Goal: Find specific page/section: Find specific page/section

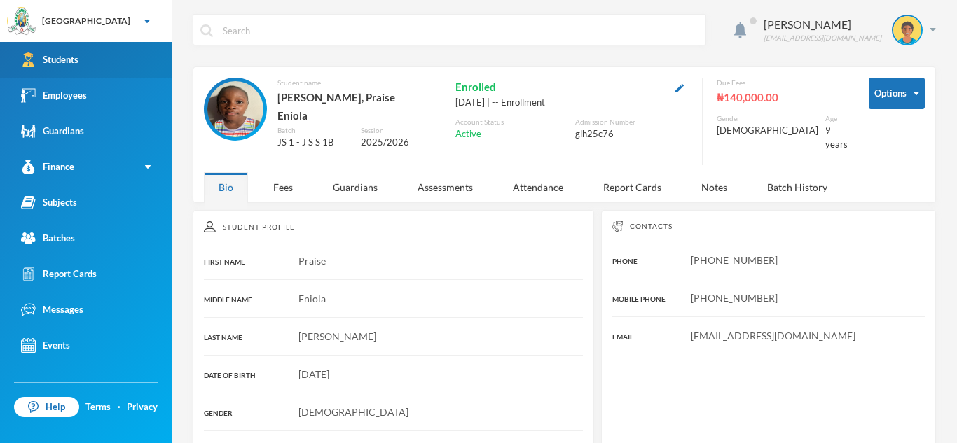
click at [157, 62] on link "Students" at bounding box center [86, 60] width 172 height 36
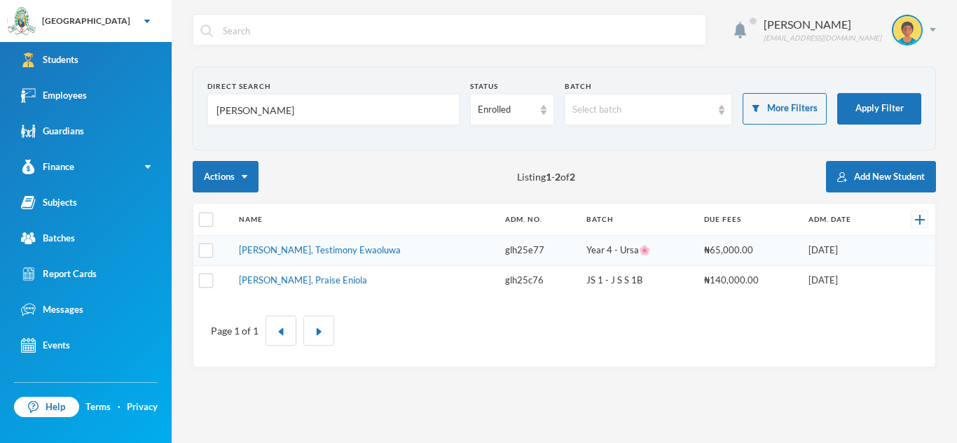
click at [337, 108] on input "[PERSON_NAME]" at bounding box center [333, 111] width 237 height 32
type input "ayool"
click at [347, 111] on input "ayool" at bounding box center [333, 111] width 237 height 32
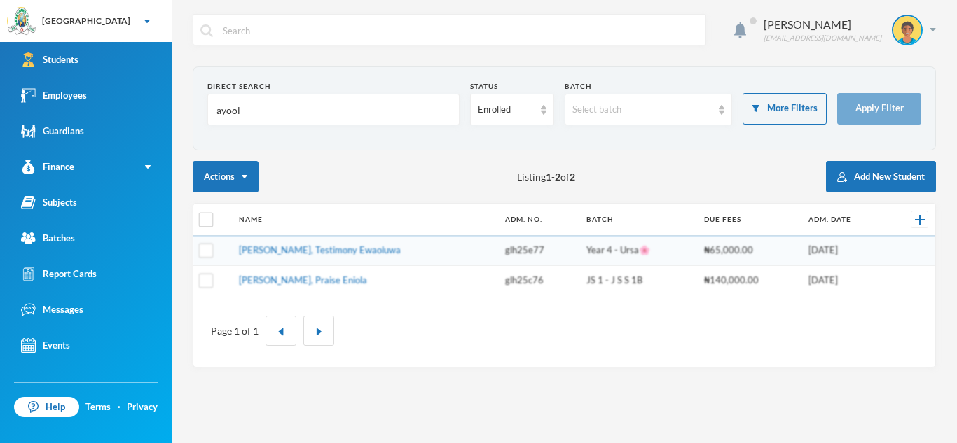
click at [347, 111] on input "ayool" at bounding box center [333, 111] width 237 height 32
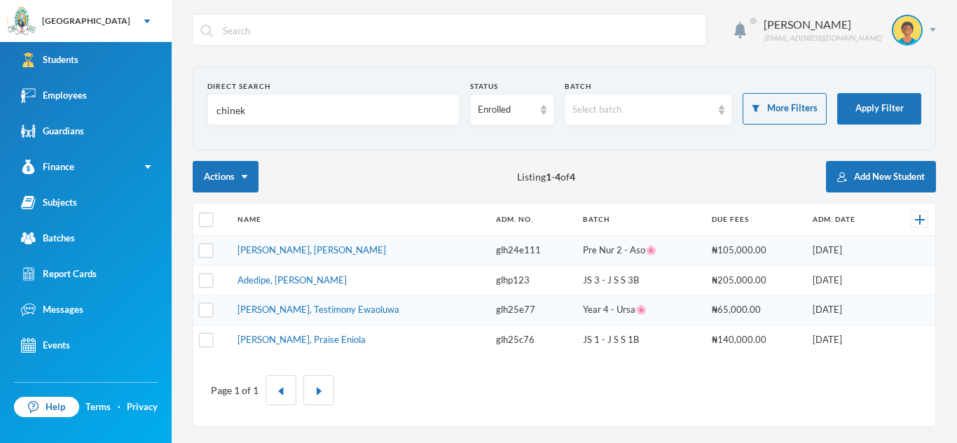
type input "chineke"
click at [337, 102] on input "Chinese chin" at bounding box center [333, 111] width 237 height 32
click at [296, 111] on input "Chinese ch" at bounding box center [333, 111] width 237 height 32
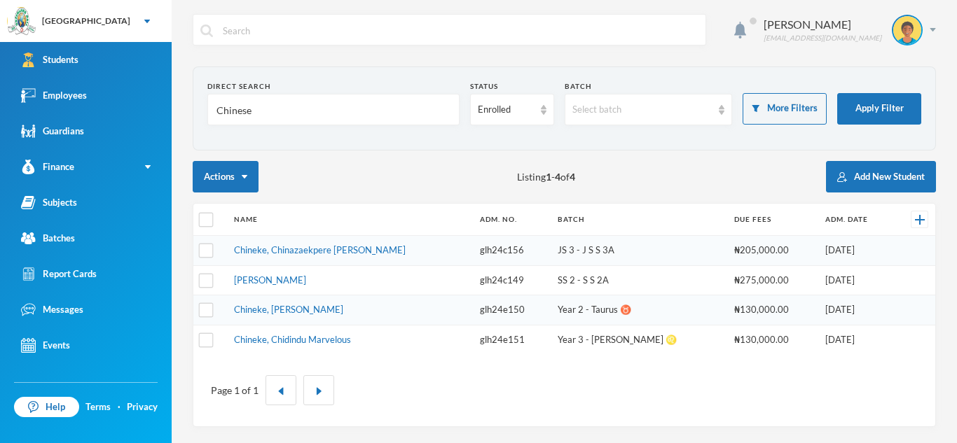
click at [266, 107] on input "Chinese" at bounding box center [333, 111] width 237 height 32
type input "Chineke"
click at [901, 106] on button "Apply Filter" at bounding box center [879, 109] width 84 height 32
click at [318, 335] on link "Chineke, Chidindu Marvelous" at bounding box center [292, 339] width 117 height 11
